Goal: Navigation & Orientation: Find specific page/section

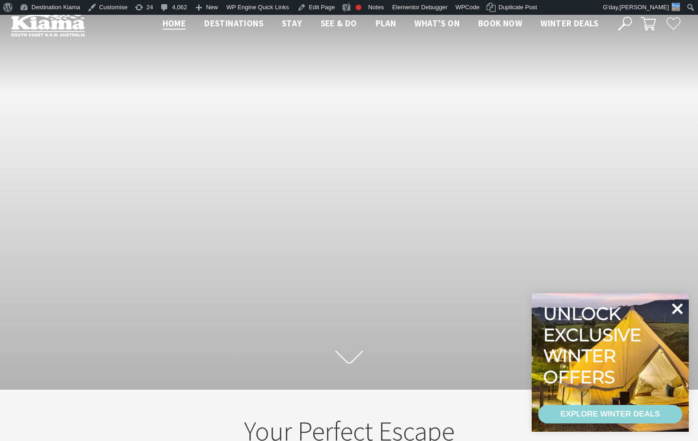
scroll to position [277, 0]
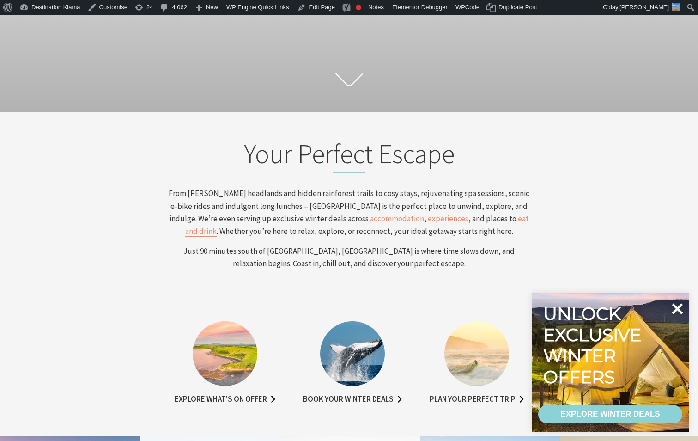
drag, startPoint x: 678, startPoint y: 309, endPoint x: 581, endPoint y: 310, distance: 97.0
click at [679, 309] on icon at bounding box center [677, 309] width 10 height 10
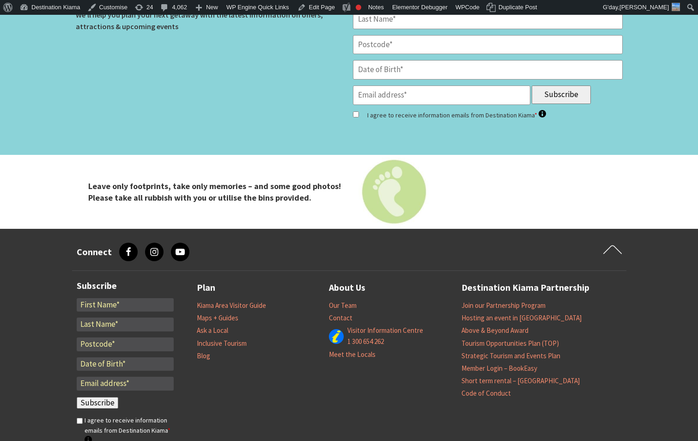
scroll to position [3002, 0]
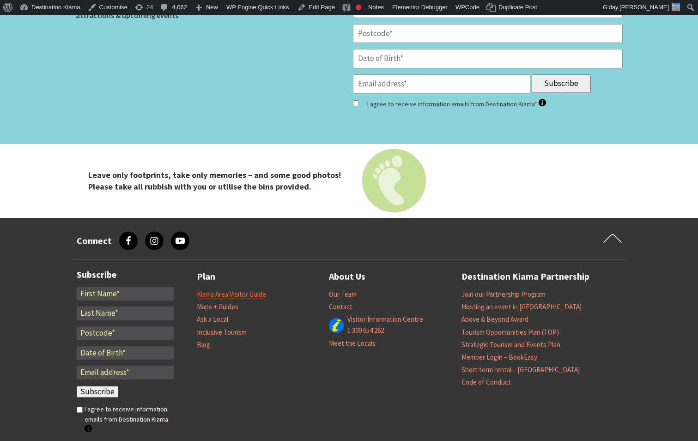
click at [258, 292] on link "Kiama Area Visitor Guide" at bounding box center [231, 294] width 69 height 9
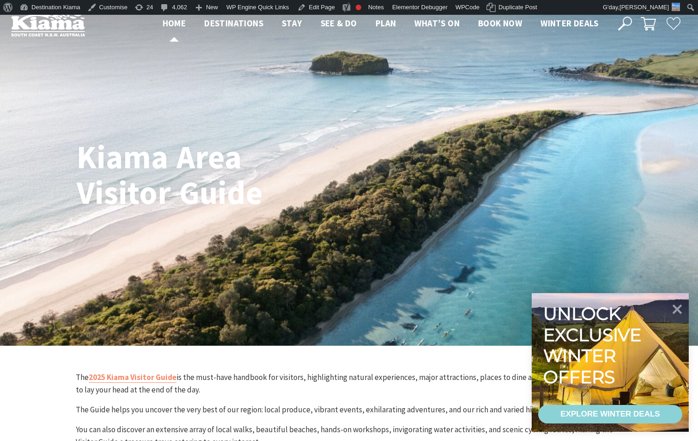
click at [166, 23] on span "Home" at bounding box center [175, 23] width 24 height 11
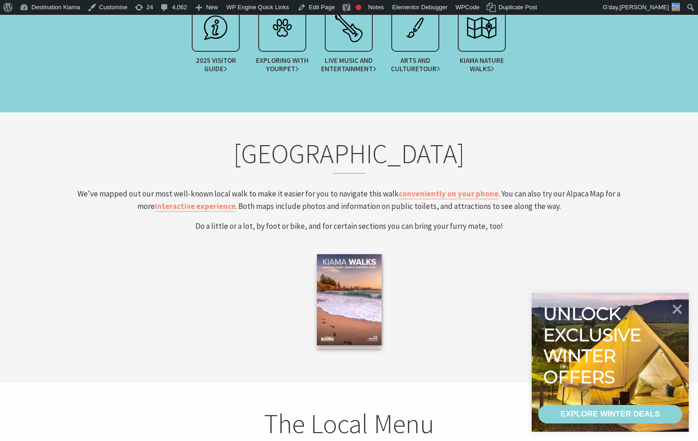
scroll to position [1524, 0]
